Goal: Information Seeking & Learning: Understand process/instructions

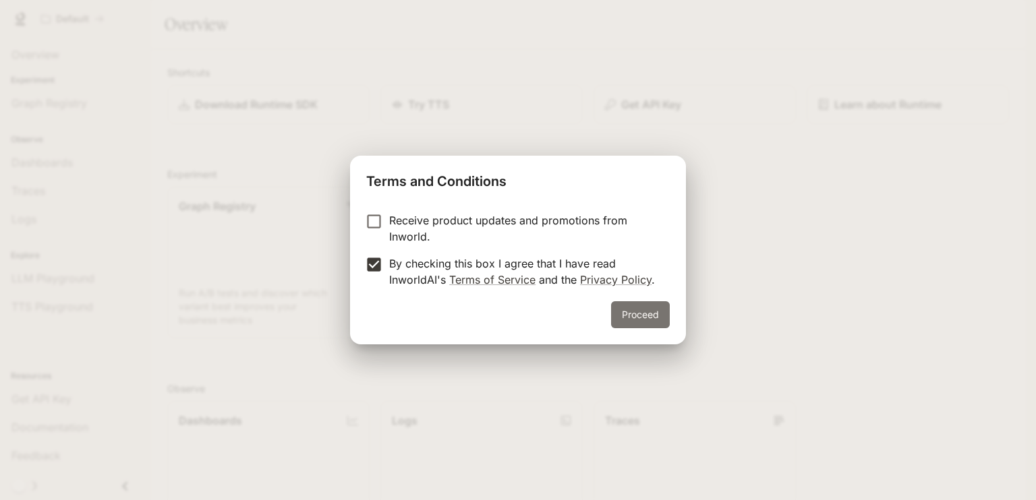
click at [645, 312] on button "Proceed" at bounding box center [640, 314] width 59 height 27
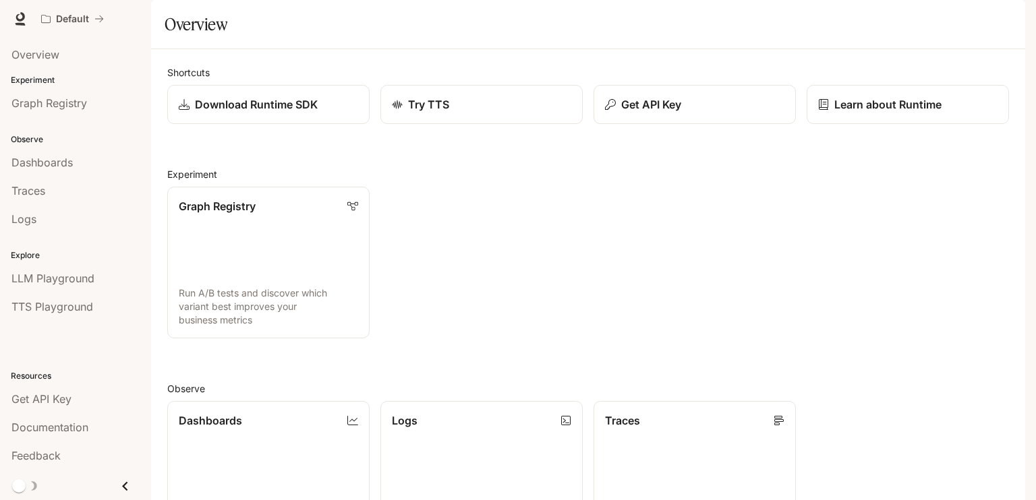
scroll to position [326, 0]
click at [312, 401] on link "Dashboards View and analyze your workspace metrics" at bounding box center [269, 477] width 204 height 153
click at [430, 125] on link "Try TTS" at bounding box center [482, 105] width 204 height 40
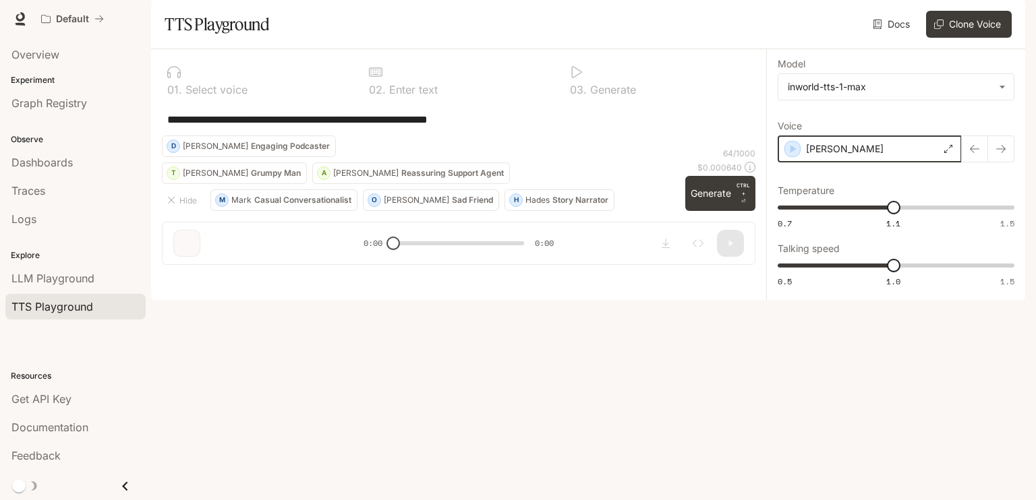
click at [788, 156] on icon "button" at bounding box center [792, 148] width 13 height 13
click at [871, 163] on div "[PERSON_NAME]" at bounding box center [870, 149] width 184 height 27
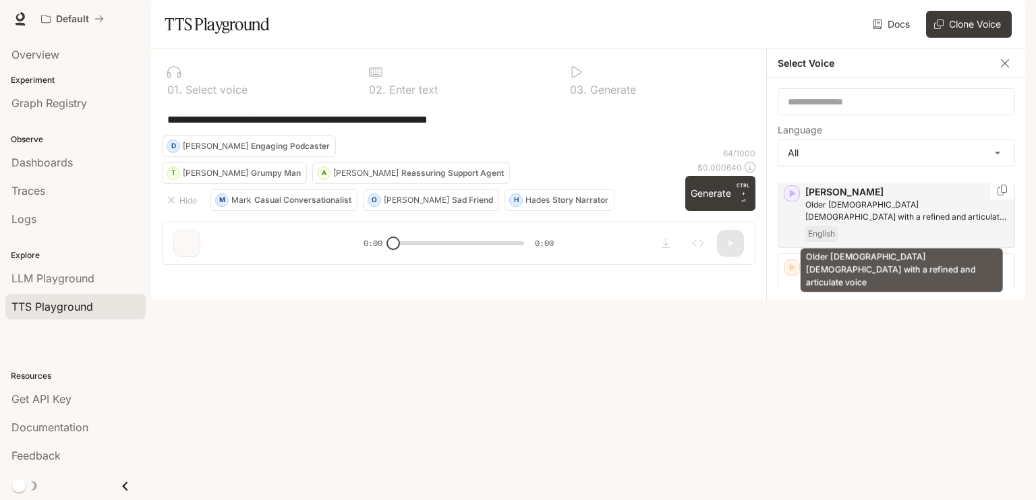
scroll to position [337, 0]
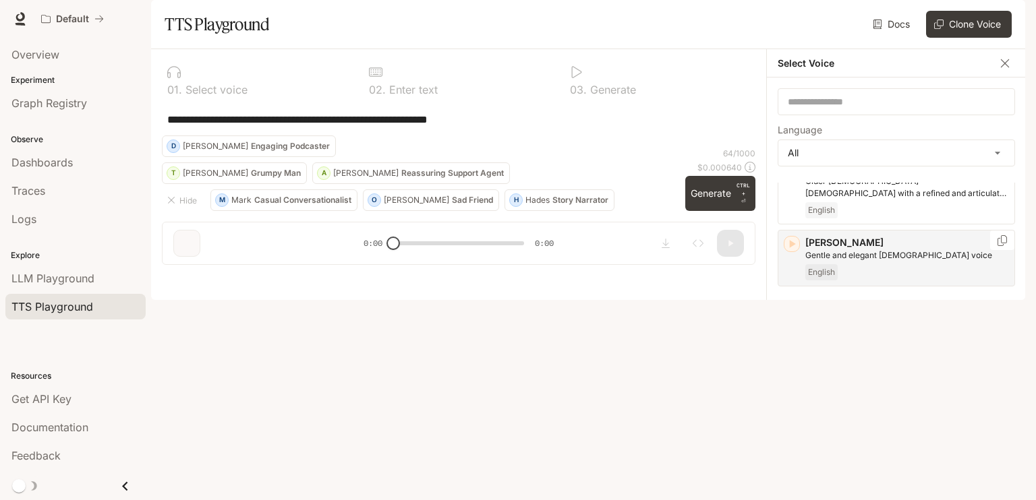
click at [792, 251] on icon "button" at bounding box center [791, 243] width 13 height 13
click at [816, 281] on span "English" at bounding box center [821, 272] width 32 height 16
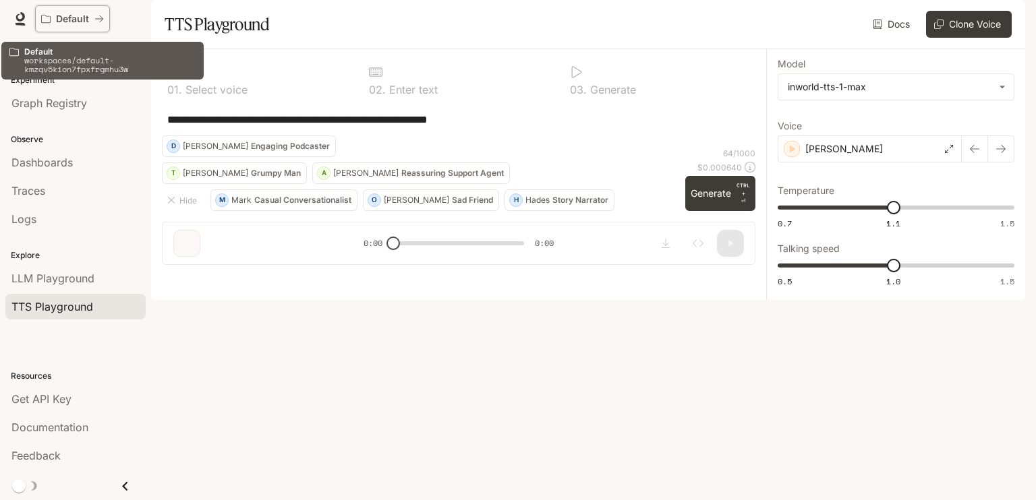
click at [72, 13] on p "Default" at bounding box center [72, 18] width 33 height 11
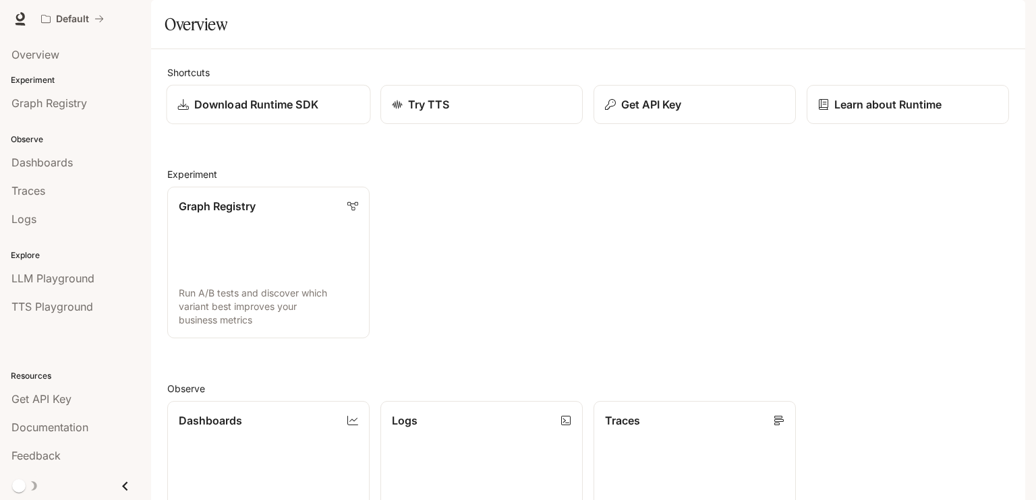
click at [250, 125] on link "Download Runtime SDK" at bounding box center [269, 105] width 204 height 40
click at [21, 17] on icon at bounding box center [19, 18] width 13 height 13
click at [966, 13] on span "Documentation" at bounding box center [944, 19] width 67 height 17
